Goal: Navigation & Orientation: Find specific page/section

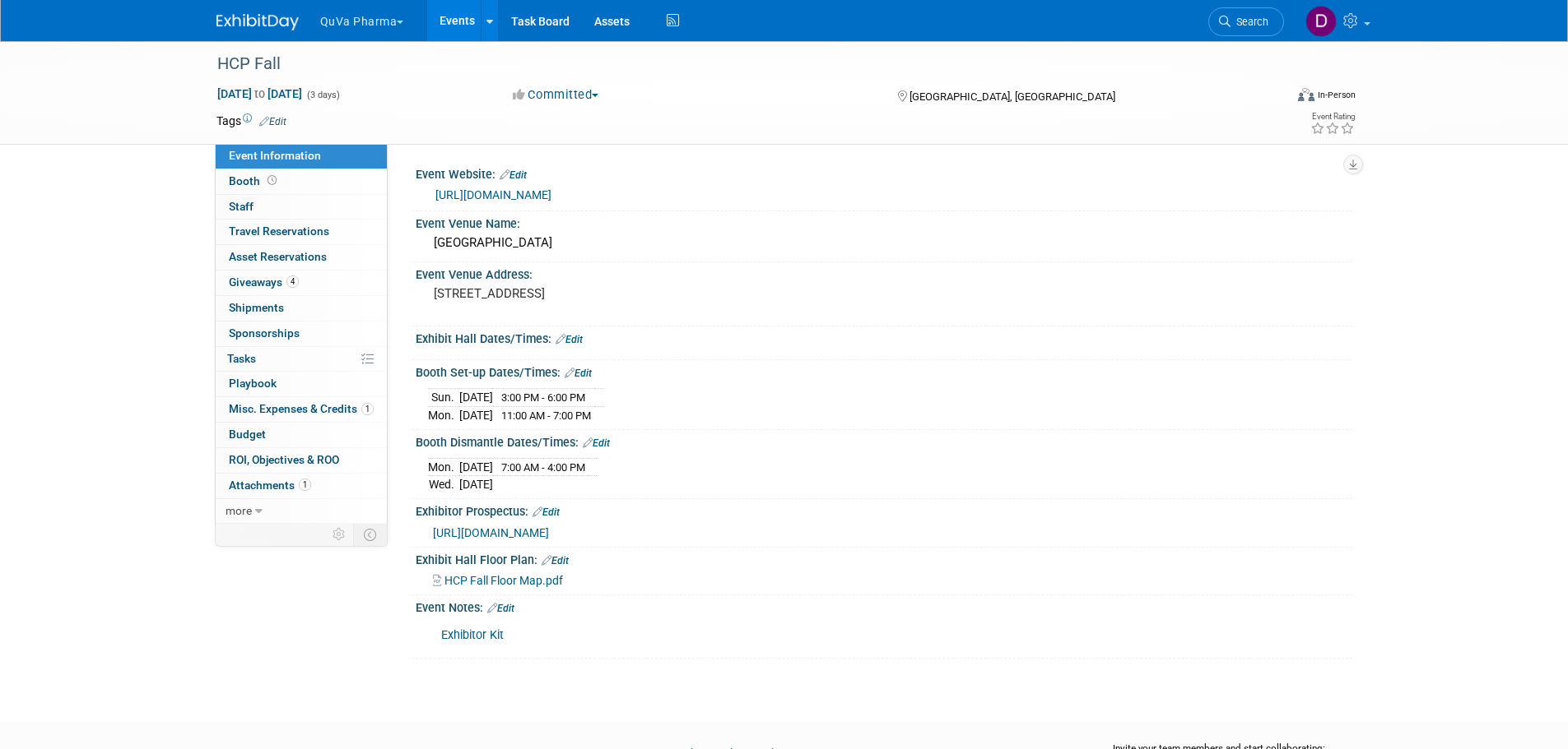
click at [373, 21] on button "QuVa Pharma" at bounding box center [372, 18] width 106 height 36
click at [369, 90] on link "QuVa Pharma" at bounding box center [378, 99] width 118 height 23
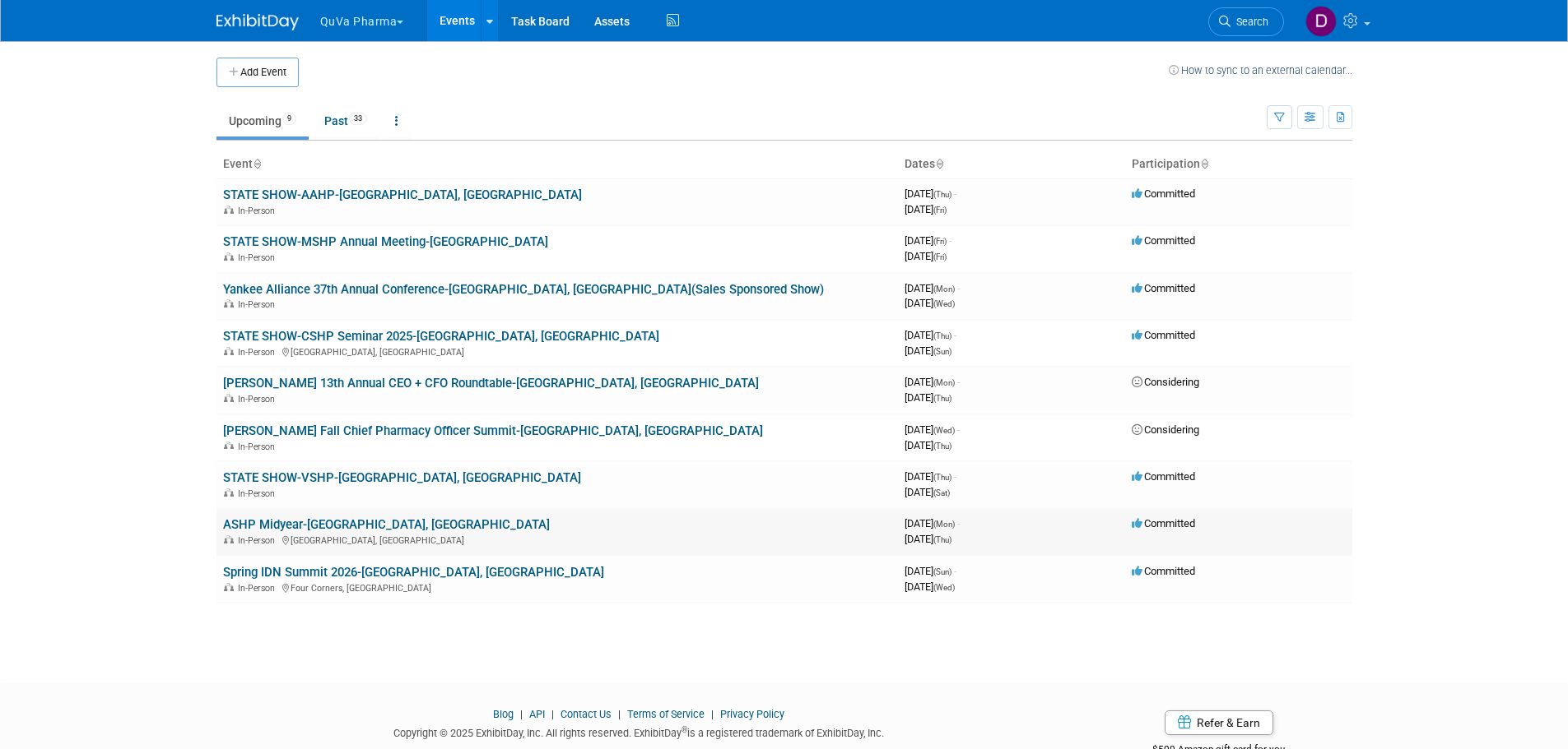
click at [311, 527] on link "ASHP Midyear-[GEOGRAPHIC_DATA], [GEOGRAPHIC_DATA]" at bounding box center [386, 525] width 326 height 15
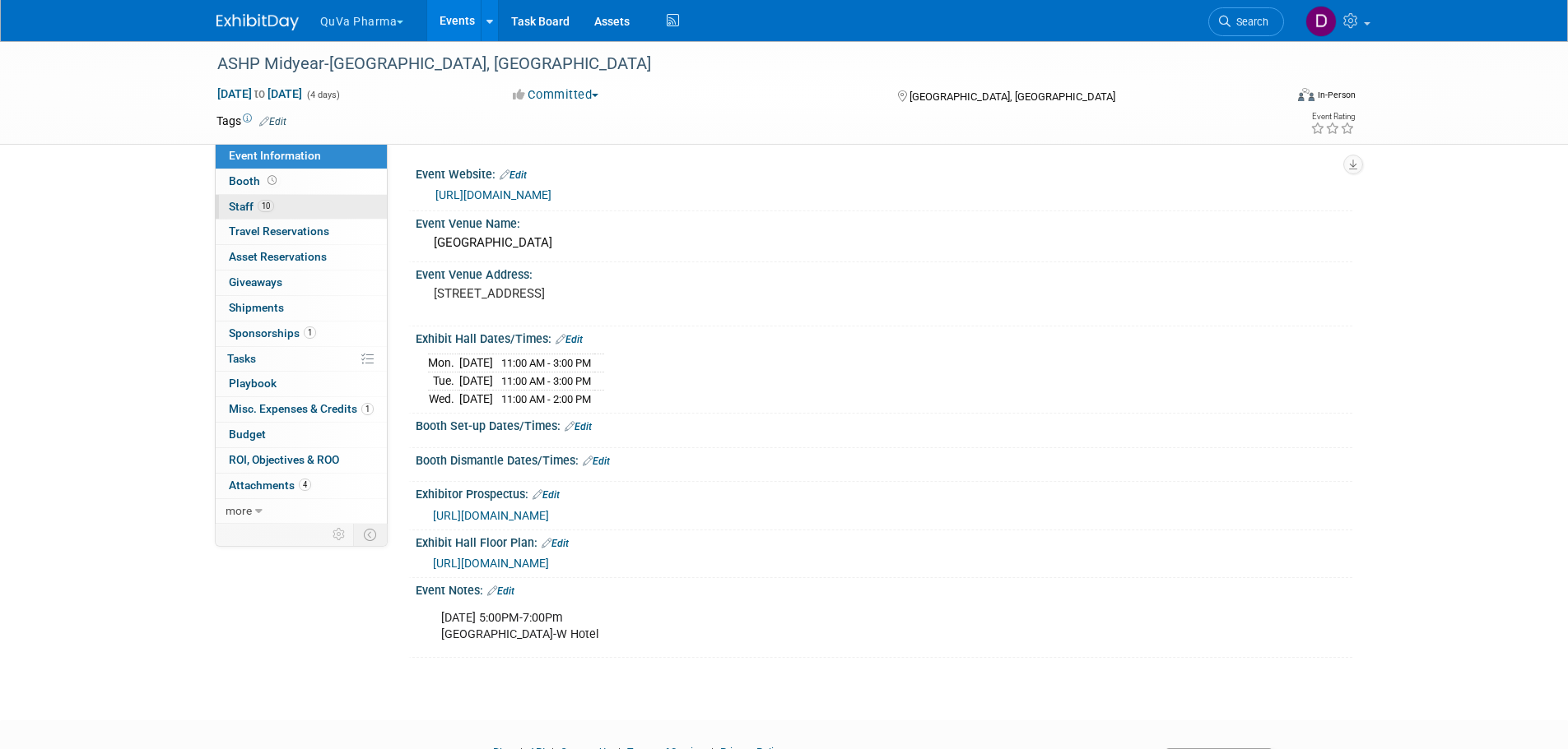
click at [246, 203] on span "Staff 10" at bounding box center [251, 207] width 46 height 13
